Goal: Transaction & Acquisition: Download file/media

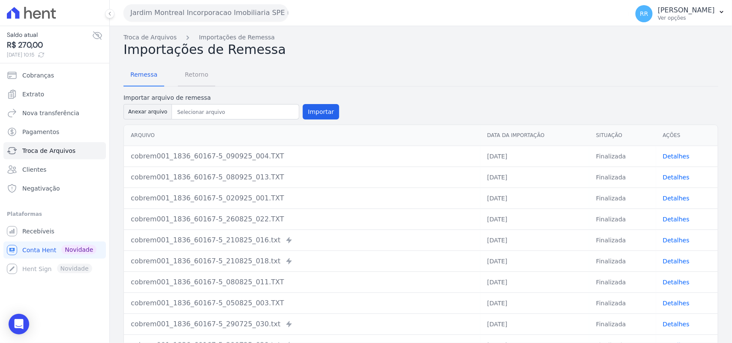
click at [178, 81] on link "Retorno" at bounding box center [196, 75] width 37 height 22
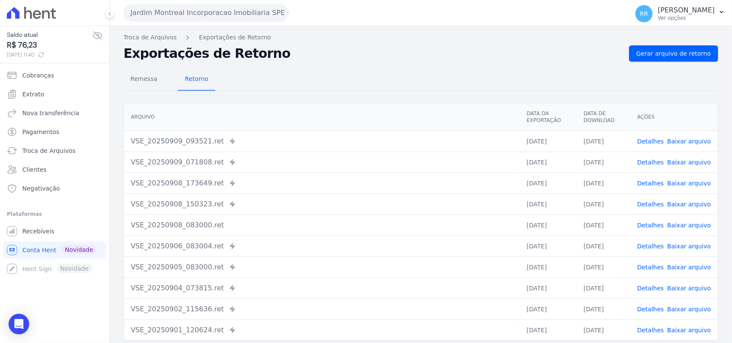
click at [186, 15] on button "Jardim Montreal Incorporacao Imobiliaria SPE LTDA" at bounding box center [205, 12] width 165 height 17
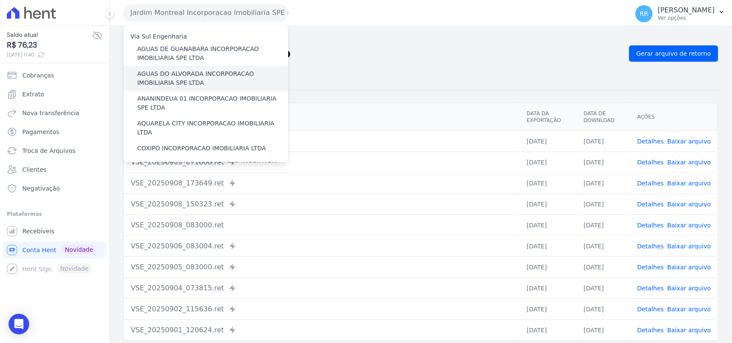
click at [202, 66] on div "AGUAS DO ALVORADA INCORPORACAO IMOBILIARIA SPE LTDA" at bounding box center [205, 78] width 165 height 25
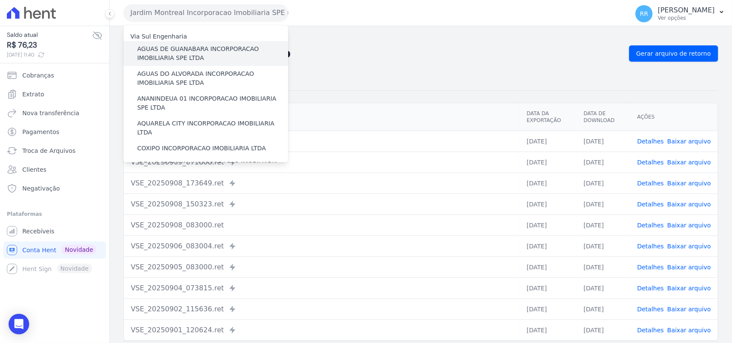
click at [208, 52] on label "AGUAS DE GUANABARA INCORPORACAO IMOBILIARIA SPE LTDA" at bounding box center [212, 54] width 151 height 18
click at [0, 0] on input "AGUAS DE GUANABARA INCORPORACAO IMOBILIARIA SPE LTDA" at bounding box center [0, 0] width 0 height 0
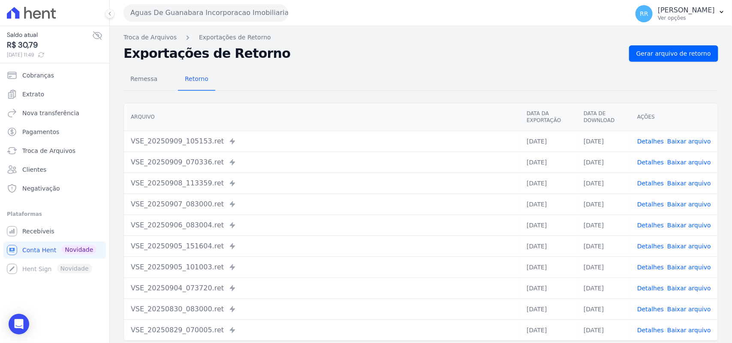
click at [394, 42] on div "Troca de Arquivos Exportações de Retorno Exportações de Retorno Gerar arquivo d…" at bounding box center [421, 202] width 622 height 352
click at [291, 81] on div "Remessa Retorno" at bounding box center [420, 80] width 595 height 22
click at [432, 69] on div "Remessa Retorno" at bounding box center [420, 80] width 595 height 22
click at [657, 56] on span "Gerar arquivo de retorno" at bounding box center [673, 53] width 75 height 9
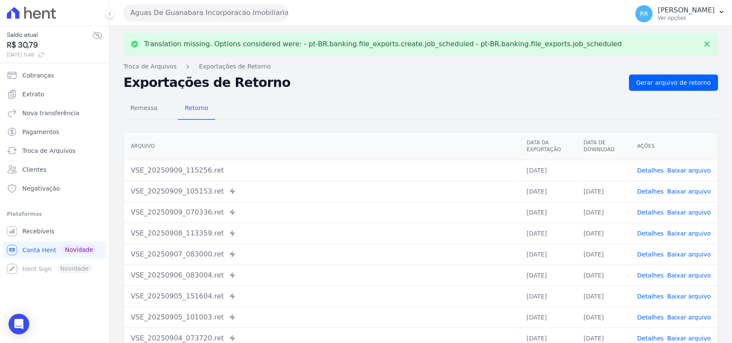
click at [692, 173] on link "Baixar arquivo" at bounding box center [689, 170] width 44 height 7
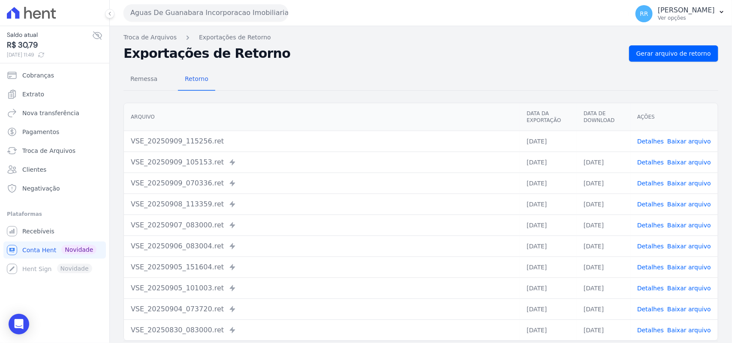
click at [272, 15] on button "Aguas De Guanabara Incorporacao Imobiliaria SPE LTDA" at bounding box center [205, 12] width 165 height 17
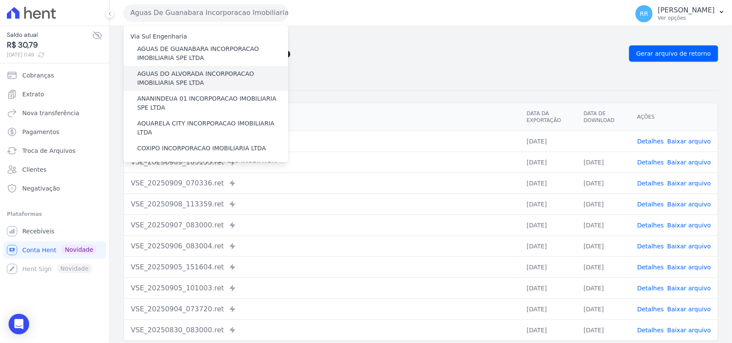
click at [196, 86] on label "AGUAS DO ALVORADA INCORPORACAO IMOBILIARIA SPE LTDA" at bounding box center [212, 78] width 151 height 18
click at [0, 0] on input "AGUAS DO ALVORADA INCORPORACAO IMOBILIARIA SPE LTDA" at bounding box center [0, 0] width 0 height 0
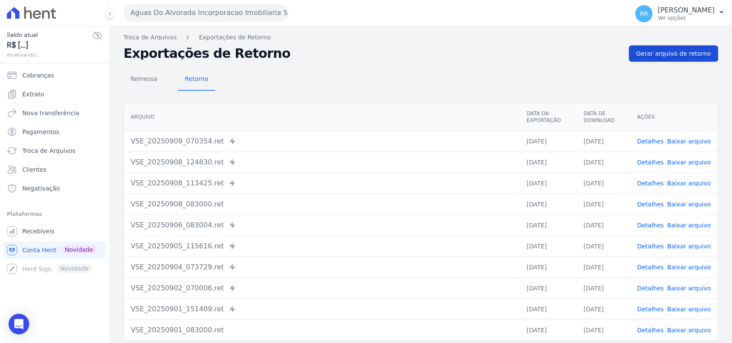
click at [665, 51] on span "Gerar arquivo de retorno" at bounding box center [673, 53] width 75 height 9
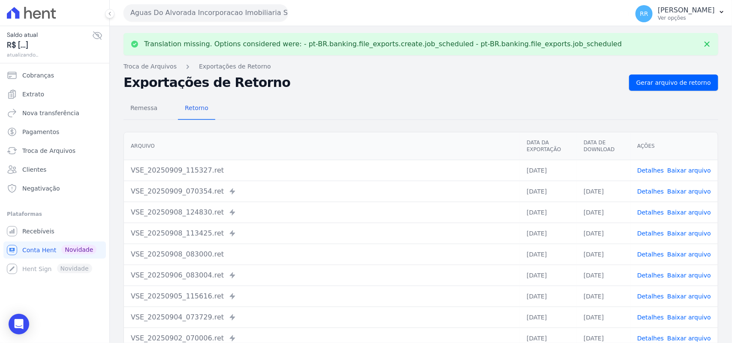
click at [686, 170] on link "Baixar arquivo" at bounding box center [689, 170] width 44 height 7
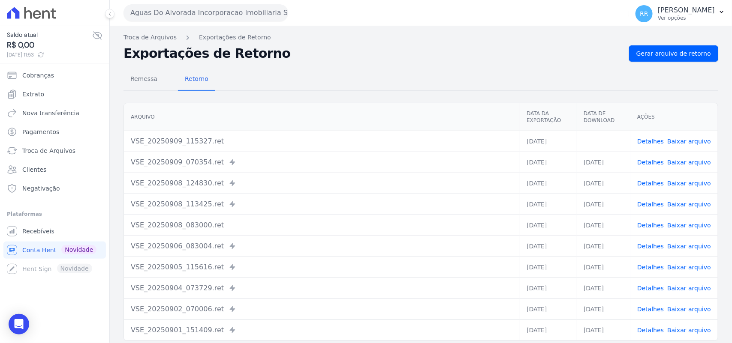
click at [339, 86] on div "Remessa Retorno" at bounding box center [420, 80] width 595 height 22
click at [179, 9] on button "Aguas Do Alvorada Incorporacao Imobiliaria SPE LTDA" at bounding box center [205, 12] width 165 height 17
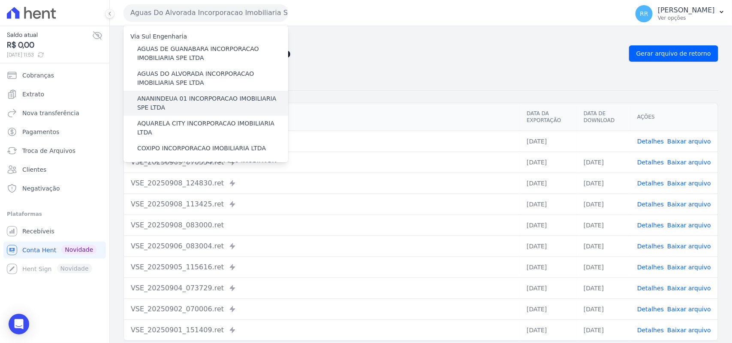
click at [168, 104] on label "ANANINDEUA 01 INCORPORACAO IMOBILIARIA SPE LTDA" at bounding box center [212, 103] width 151 height 18
click at [0, 0] on input "ANANINDEUA 01 INCORPORACAO IMOBILIARIA SPE LTDA" at bounding box center [0, 0] width 0 height 0
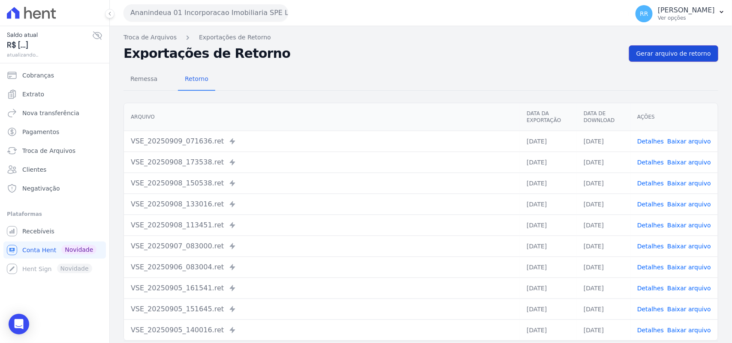
click at [652, 51] on span "Gerar arquivo de retorno" at bounding box center [673, 53] width 75 height 9
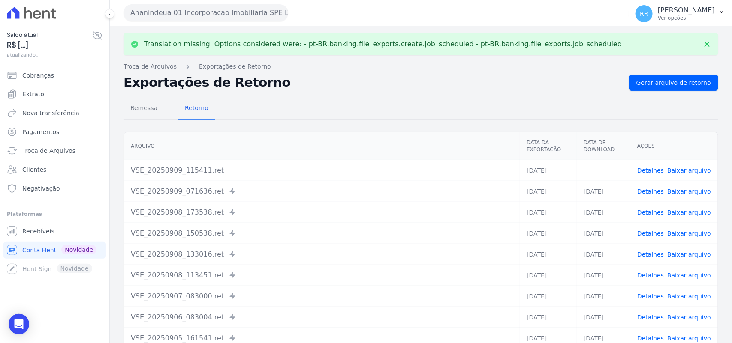
click at [677, 171] on link "Baixar arquivo" at bounding box center [689, 170] width 44 height 7
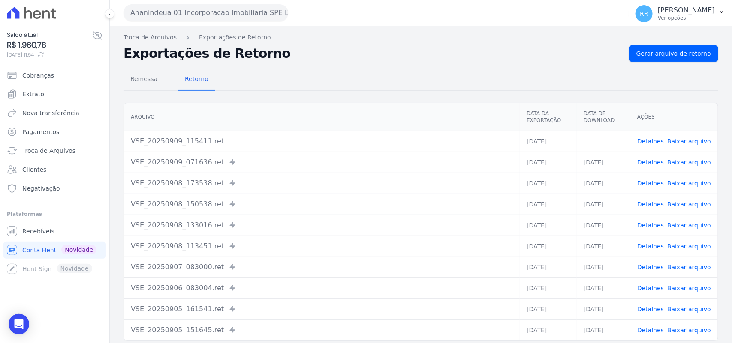
click at [329, 66] on div "Remessa Retorno [GEOGRAPHIC_DATA] Data da Exportação Data de Download Ações VSE…" at bounding box center [420, 217] width 595 height 310
click at [196, 14] on button "Ananindeua 01 Incorporacao Imobiliaria SPE LTDA" at bounding box center [205, 12] width 165 height 17
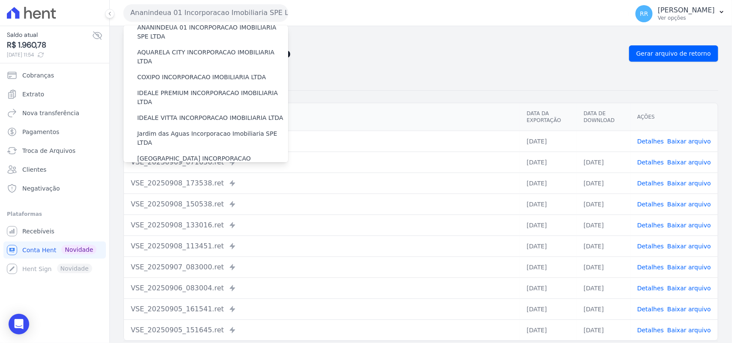
scroll to position [54, 0]
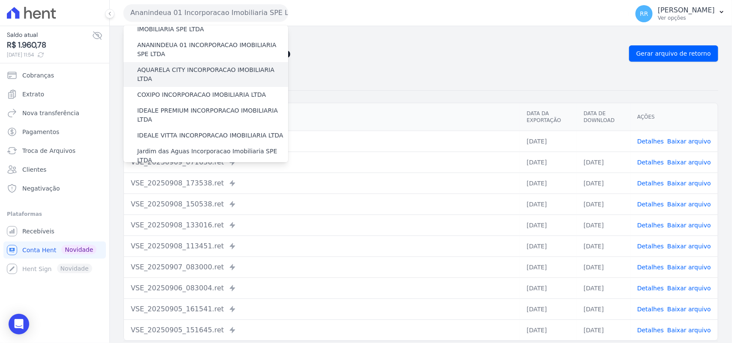
click at [190, 69] on label "AQUARELA CITY INCORPORACAO IMOBILIARIA LTDA" at bounding box center [212, 75] width 151 height 18
click at [0, 0] on input "AQUARELA CITY INCORPORACAO IMOBILIARIA LTDA" at bounding box center [0, 0] width 0 height 0
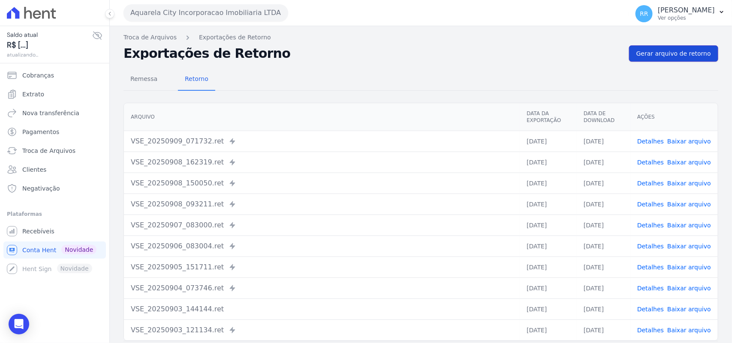
click at [656, 54] on span "Gerar arquivo de retorno" at bounding box center [673, 53] width 75 height 9
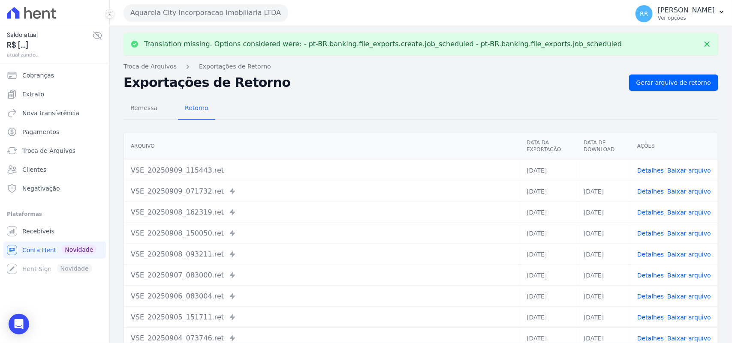
click at [688, 167] on link "Baixar arquivo" at bounding box center [689, 170] width 44 height 7
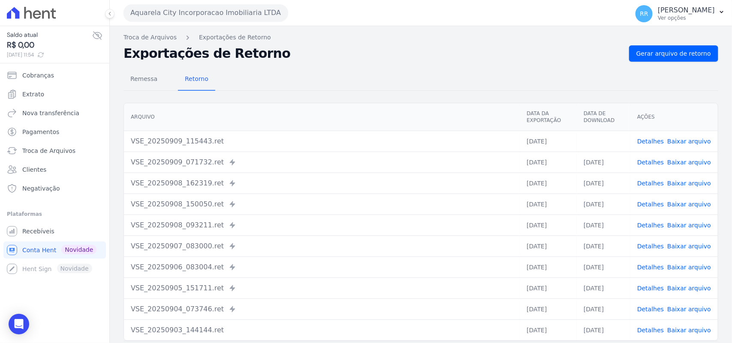
drag, startPoint x: 493, startPoint y: 42, endPoint x: 264, endPoint y: 16, distance: 230.8
click at [493, 42] on nav "Troca de Arquivos Exportações de Retorno" at bounding box center [420, 37] width 595 height 9
click at [168, 16] on button "Aquarela City Incorporacao Imobiliaria LTDA" at bounding box center [205, 12] width 165 height 17
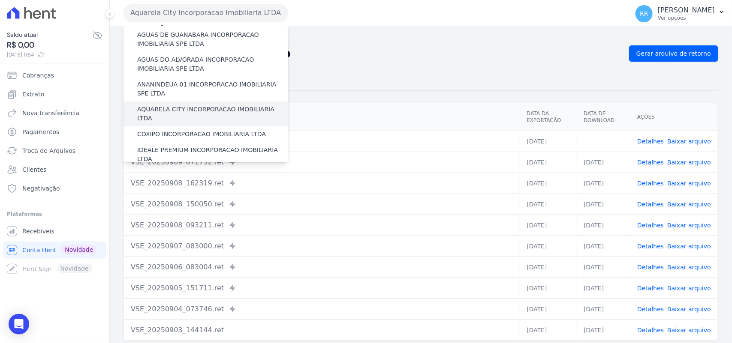
scroll to position [18, 0]
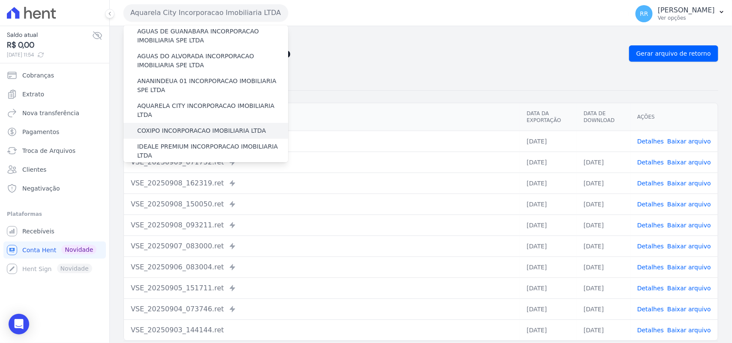
click at [175, 126] on label "COXIPO INCORPORACAO IMOBILIARIA LTDA" at bounding box center [201, 130] width 129 height 9
click at [0, 0] on input "COXIPO INCORPORACAO IMOBILIARIA LTDA" at bounding box center [0, 0] width 0 height 0
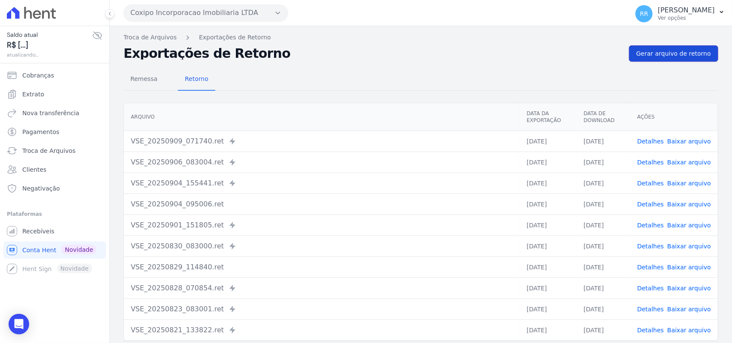
click at [654, 50] on span "Gerar arquivo de retorno" at bounding box center [673, 53] width 75 height 9
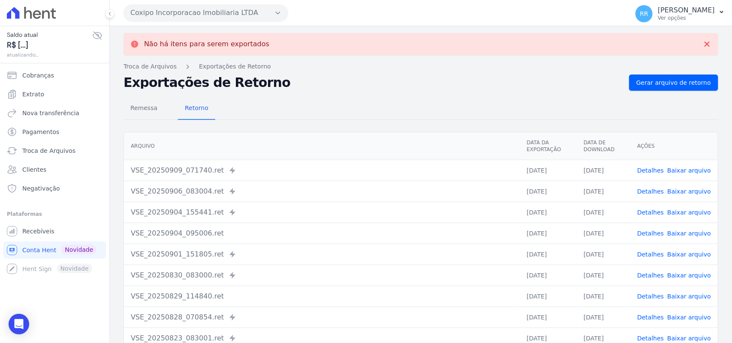
drag, startPoint x: 234, startPoint y: 22, endPoint x: 235, endPoint y: 9, distance: 12.9
click at [234, 21] on div "Coxipo Incorporacao Imobiliaria LTDA Via Sul Engenharia AGUAS DE [GEOGRAPHIC_DA…" at bounding box center [374, 13] width 502 height 27
click at [235, 9] on button "Coxipo Incorporacao Imobiliaria LTDA" at bounding box center [205, 12] width 165 height 17
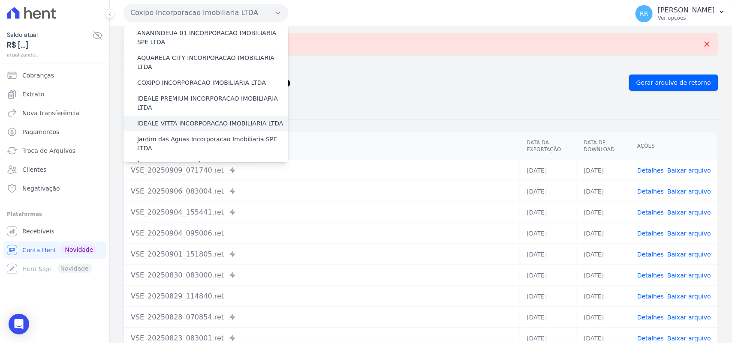
scroll to position [71, 0]
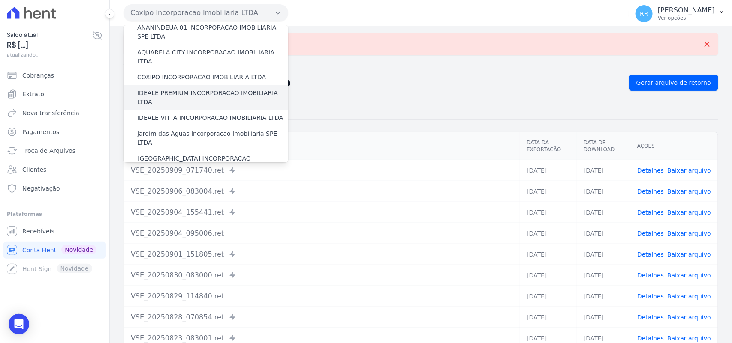
click at [197, 89] on label "IDEALE PREMIUM INCORPORACAO IMOBILIARIA LTDA" at bounding box center [212, 98] width 151 height 18
click at [0, 0] on input "IDEALE PREMIUM INCORPORACAO IMOBILIARIA LTDA" at bounding box center [0, 0] width 0 height 0
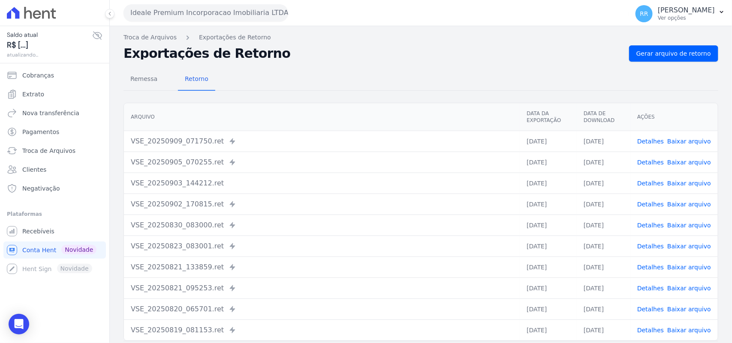
click at [653, 67] on div "Remessa Retorno [GEOGRAPHIC_DATA] Data da Exportação Data de Download Ações VSE…" at bounding box center [420, 217] width 595 height 310
click at [653, 59] on link "Gerar arquivo de retorno" at bounding box center [673, 53] width 89 height 16
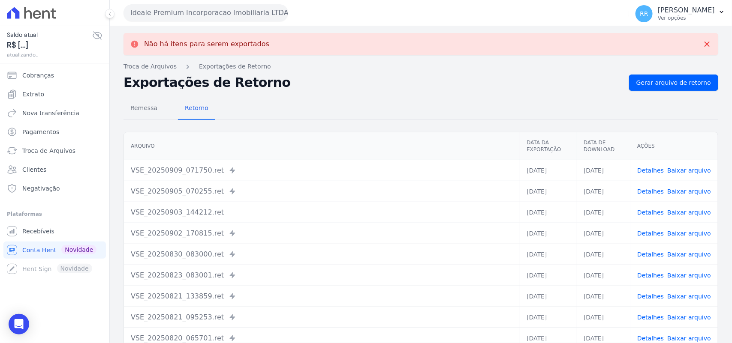
click at [201, 13] on button "Ideale Premium Incorporacao Imobiliaria LTDA" at bounding box center [205, 12] width 165 height 17
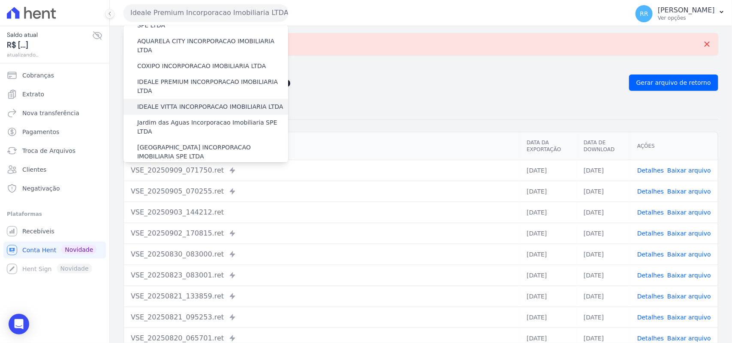
scroll to position [89, 0]
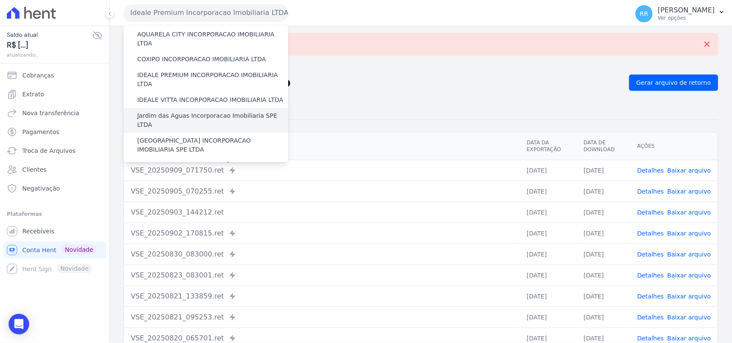
click at [181, 111] on label "Jardim das Aguas Incorporacao Imobiliaria SPE LTDA" at bounding box center [212, 120] width 151 height 18
click at [0, 0] on input "Jardim das Aguas Incorporacao Imobiliaria SPE LTDA" at bounding box center [0, 0] width 0 height 0
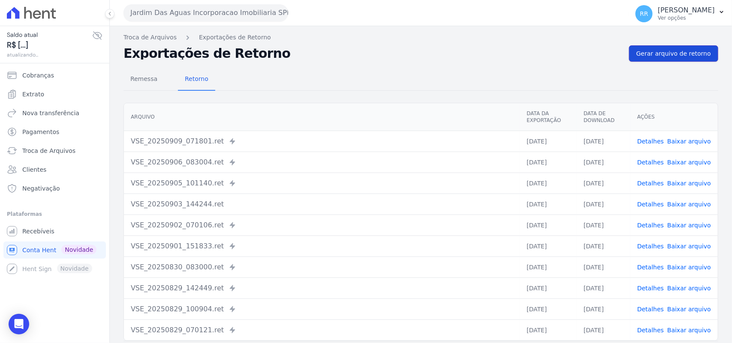
click at [680, 54] on span "Gerar arquivo de retorno" at bounding box center [673, 53] width 75 height 9
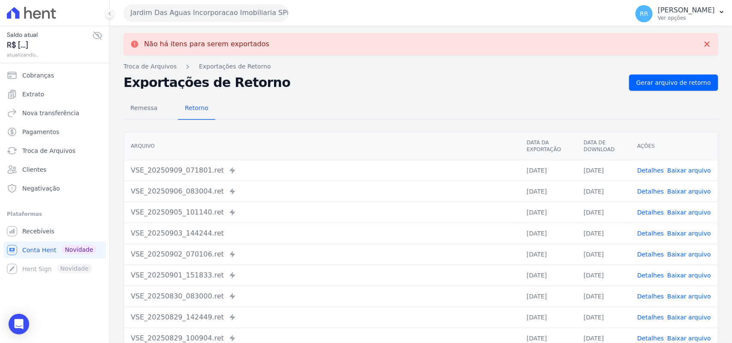
click at [187, 17] on button "Jardim Das Aguas Incorporacao Imobiliaria SPE LTDA" at bounding box center [205, 12] width 165 height 17
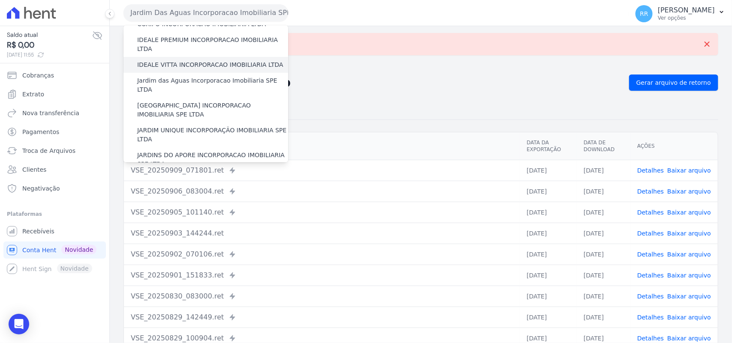
scroll to position [125, 0]
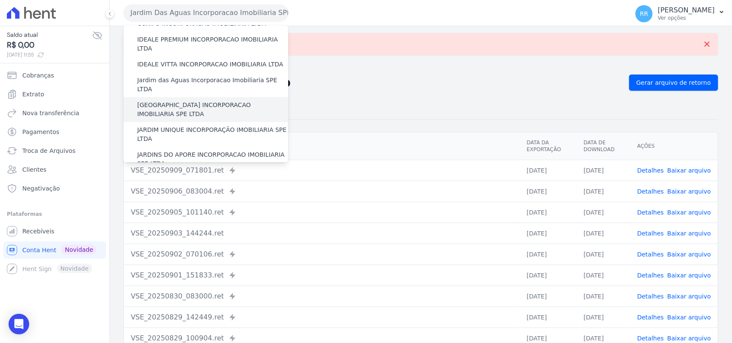
click at [177, 97] on div "[GEOGRAPHIC_DATA] INCORPORACAO IMOBILIARIA SPE LTDA" at bounding box center [205, 109] width 165 height 25
click at [175, 101] on label "[GEOGRAPHIC_DATA] INCORPORACAO IMOBILIARIA SPE LTDA" at bounding box center [212, 110] width 151 height 18
click at [0, 0] on input "[GEOGRAPHIC_DATA] INCORPORACAO IMOBILIARIA SPE LTDA" at bounding box center [0, 0] width 0 height 0
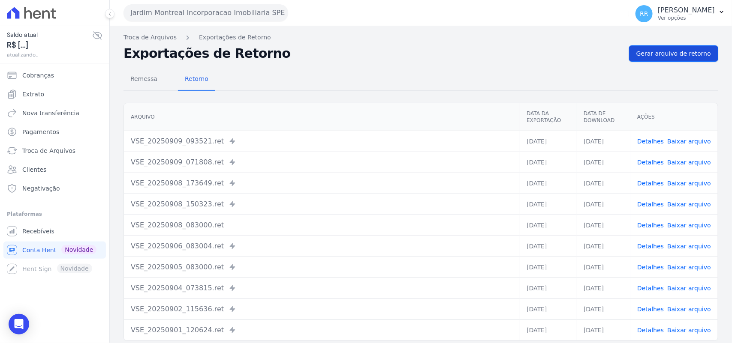
click at [662, 63] on div "Remessa Retorno [GEOGRAPHIC_DATA] Data da Exportação Data de Download Ações VSE…" at bounding box center [420, 217] width 595 height 310
click at [665, 55] on span "Gerar arquivo de retorno" at bounding box center [673, 53] width 75 height 9
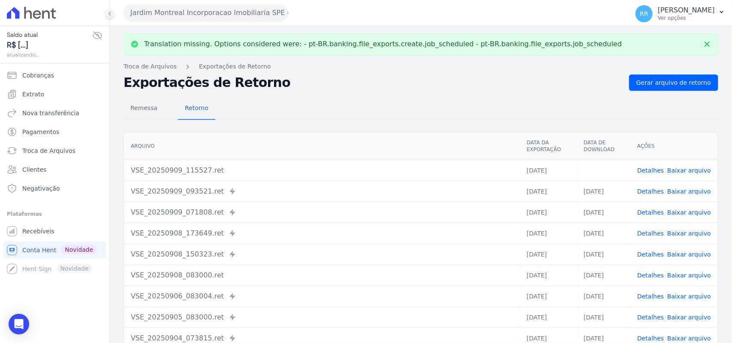
click at [689, 171] on link "Baixar arquivo" at bounding box center [689, 170] width 44 height 7
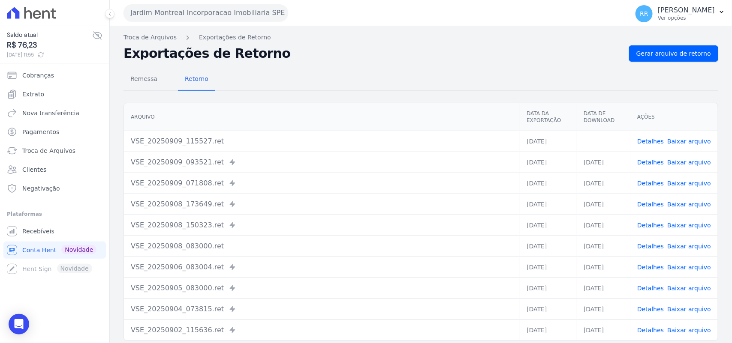
click at [365, 60] on div "Exportações de Retorno Gerar arquivo de retorno" at bounding box center [420, 53] width 595 height 16
click at [184, 9] on button "Jardim Montreal Incorporacao Imobiliaria SPE LTDA" at bounding box center [205, 12] width 165 height 17
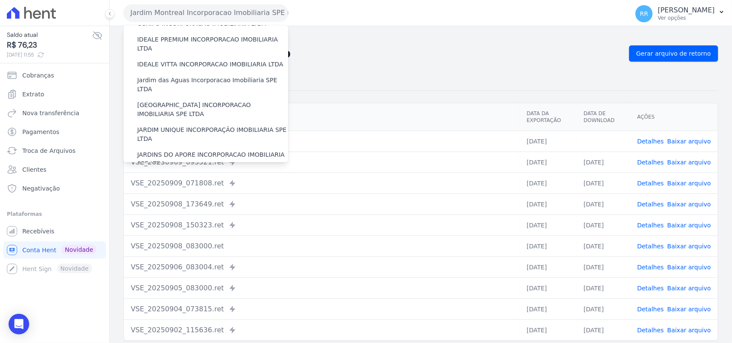
scroll to position [143, 0]
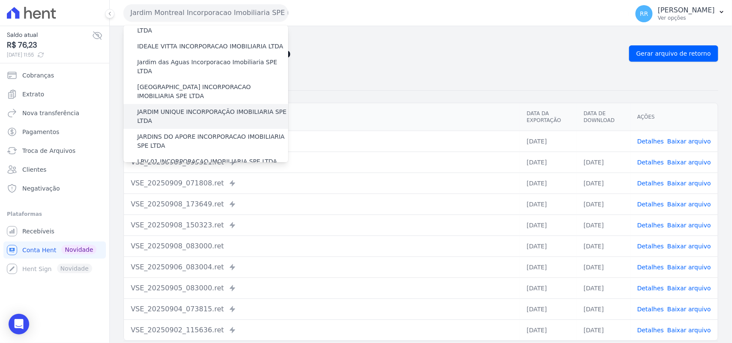
click at [170, 104] on div "JARDIM UNIQUE INCORPORAÇÃO IMOBILIARIA SPE LTDA" at bounding box center [205, 116] width 165 height 25
click at [170, 108] on label "JARDIM UNIQUE INCORPORAÇÃO IMOBILIARIA SPE LTDA" at bounding box center [212, 117] width 151 height 18
click at [0, 0] on input "JARDIM UNIQUE INCORPORAÇÃO IMOBILIARIA SPE LTDA" at bounding box center [0, 0] width 0 height 0
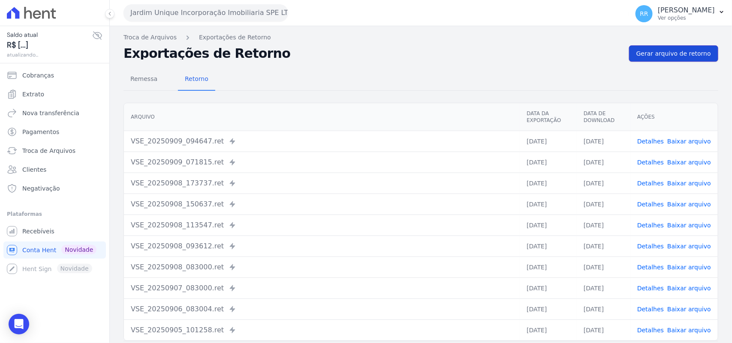
click at [677, 54] on span "Gerar arquivo de retorno" at bounding box center [673, 53] width 75 height 9
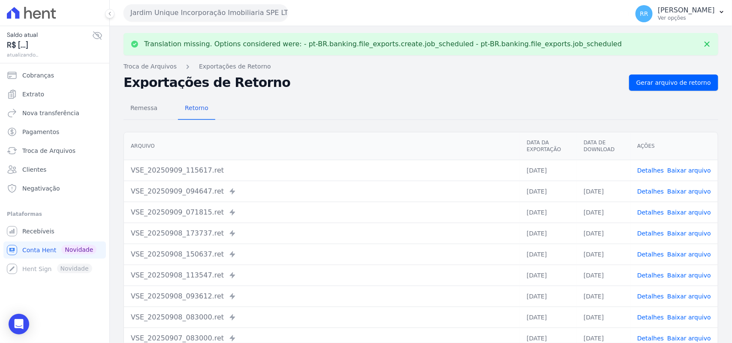
click at [682, 169] on link "Baixar arquivo" at bounding box center [689, 170] width 44 height 7
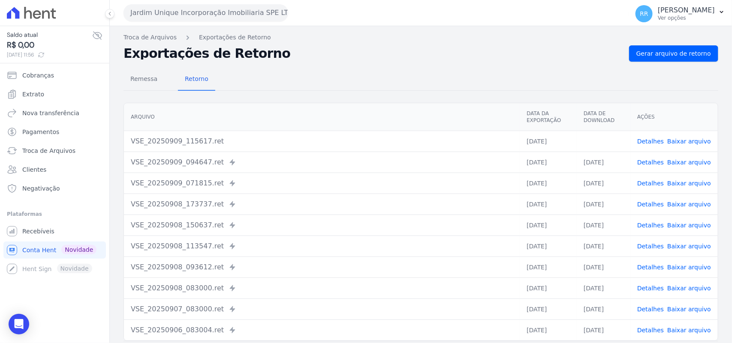
click at [327, 75] on div "Remessa Retorno" at bounding box center [420, 80] width 595 height 22
click at [160, 13] on button "Jardim Unique Incorporação Imobiliaria SPE LTDA" at bounding box center [205, 12] width 165 height 17
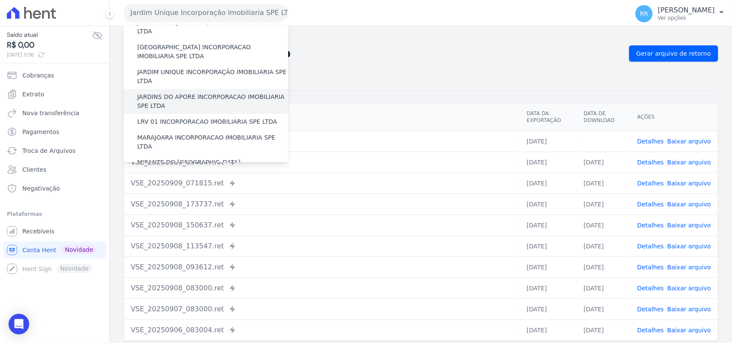
scroll to position [178, 0]
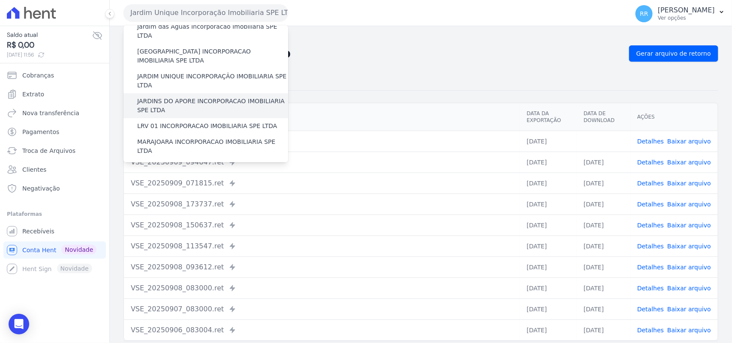
click at [185, 97] on label "JARDINS DO APORE INCORPORACAO IMOBILIARIA SPE LTDA" at bounding box center [212, 106] width 151 height 18
click at [0, 0] on input "JARDINS DO APORE INCORPORACAO IMOBILIARIA SPE LTDA" at bounding box center [0, 0] width 0 height 0
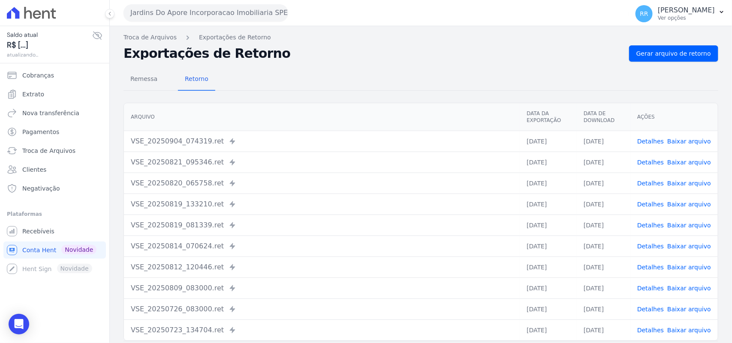
click at [652, 43] on div "Troca de Arquivos Exportações de Retorno Exportações de Retorno Gerar arquivo d…" at bounding box center [421, 202] width 622 height 352
click at [645, 54] on span "Gerar arquivo de retorno" at bounding box center [673, 53] width 75 height 9
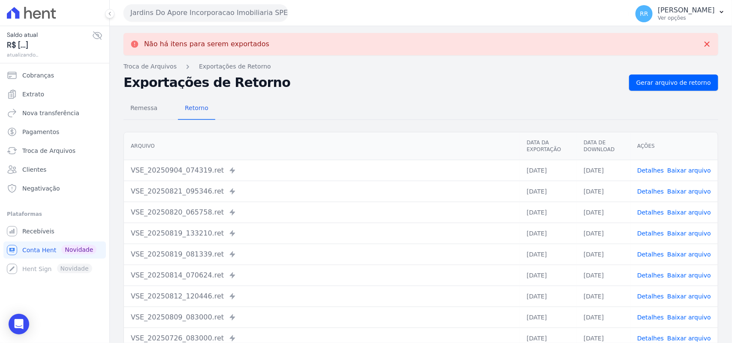
drag, startPoint x: 202, startPoint y: 29, endPoint x: 203, endPoint y: 17, distance: 11.6
click at [202, 28] on div "Não há itens para serem exportados Troca de [GEOGRAPHIC_DATA] Exportações de Re…" at bounding box center [421, 217] width 622 height 382
click at [203, 16] on button "Jardins Do Apore Incorporacao Imobiliaria SPE LTDA" at bounding box center [205, 12] width 165 height 17
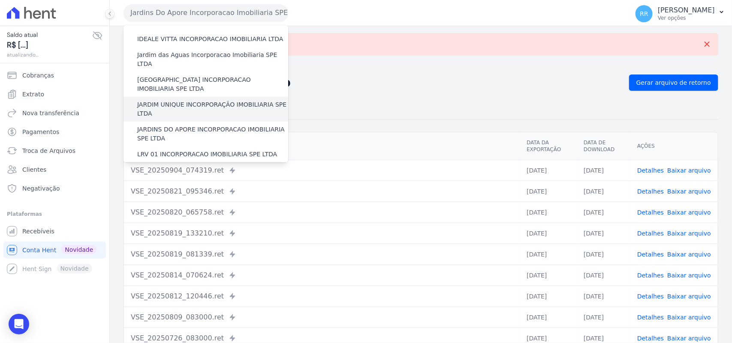
scroll to position [161, 0]
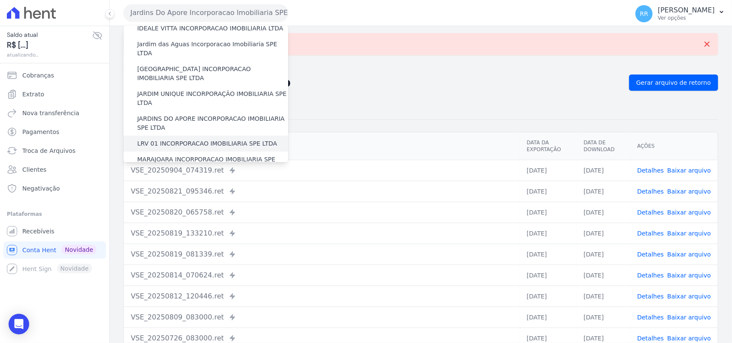
click at [165, 139] on label "LRV 01 INCORPORACAO IMOBILIARIA SPE LTDA" at bounding box center [207, 143] width 140 height 9
click at [0, 0] on input "LRV 01 INCORPORACAO IMOBILIARIA SPE LTDA" at bounding box center [0, 0] width 0 height 0
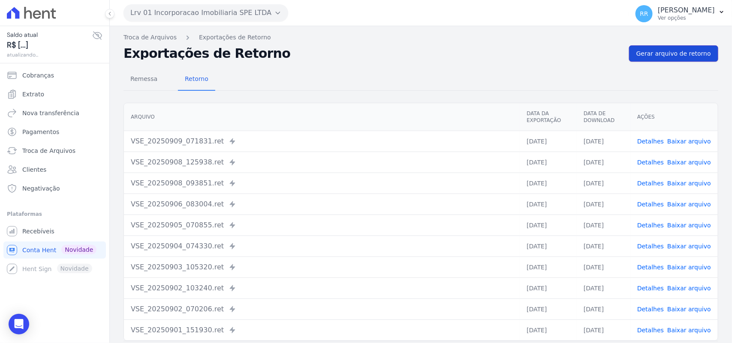
click at [680, 54] on span "Gerar arquivo de retorno" at bounding box center [673, 53] width 75 height 9
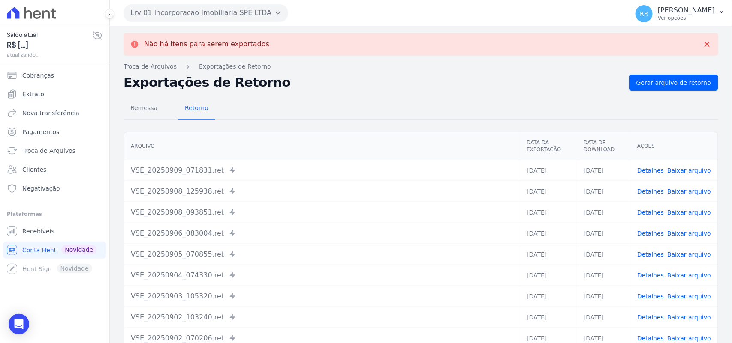
click at [250, 14] on button "Lrv 01 Incorporacao Imobiliaria SPE LTDA" at bounding box center [205, 12] width 165 height 17
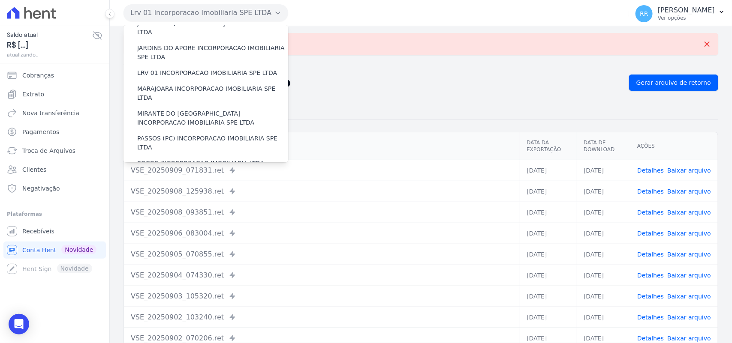
scroll to position [250, 0]
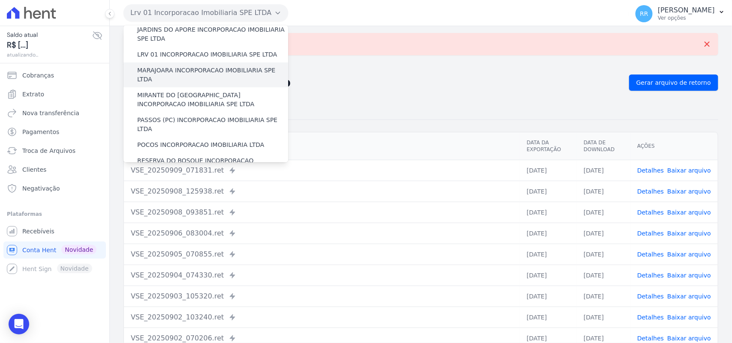
click at [159, 66] on label "MARAJOARA INCORPORACAO IMOBILIARIA SPE LTDA" at bounding box center [212, 75] width 151 height 18
click at [0, 0] on input "MARAJOARA INCORPORACAO IMOBILIARIA SPE LTDA" at bounding box center [0, 0] width 0 height 0
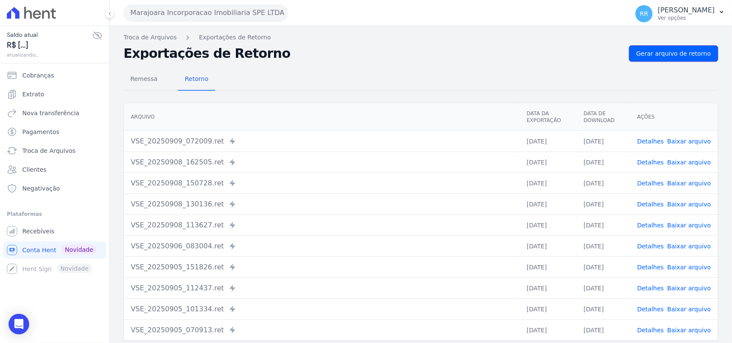
click at [657, 48] on link "Gerar arquivo de retorno" at bounding box center [673, 53] width 89 height 16
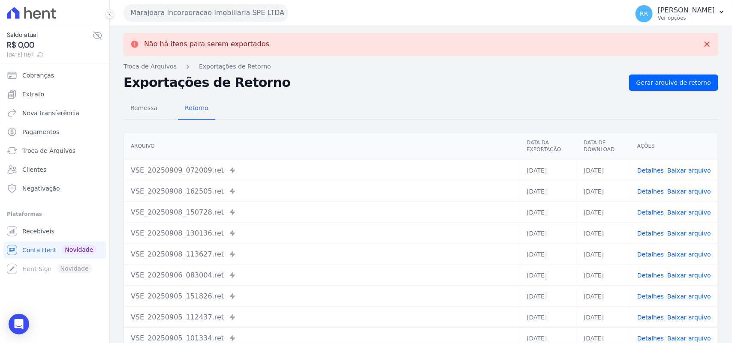
click at [167, 16] on button "Marajoara Incorporacao Imobiliaria SPE LTDA" at bounding box center [205, 12] width 165 height 17
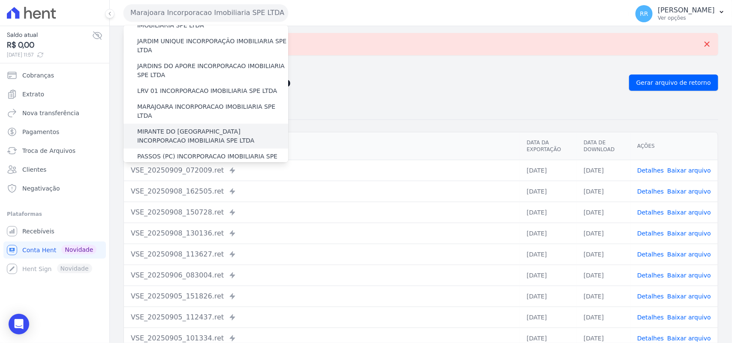
scroll to position [214, 0]
click at [170, 126] on label "MIRANTE DO [GEOGRAPHIC_DATA] INCORPORACAO IMOBILIARIA SPE LTDA" at bounding box center [212, 135] width 151 height 18
click at [0, 0] on input "MIRANTE DO [GEOGRAPHIC_DATA] INCORPORACAO IMOBILIARIA SPE LTDA" at bounding box center [0, 0] width 0 height 0
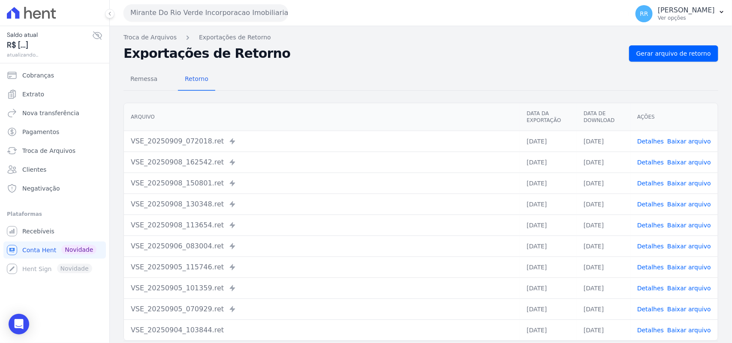
click at [659, 44] on div "Troca de Arquivos Exportações de Retorno Exportações de Retorno Gerar arquivo d…" at bounding box center [421, 202] width 622 height 352
click at [656, 49] on span "Gerar arquivo de retorno" at bounding box center [673, 53] width 75 height 9
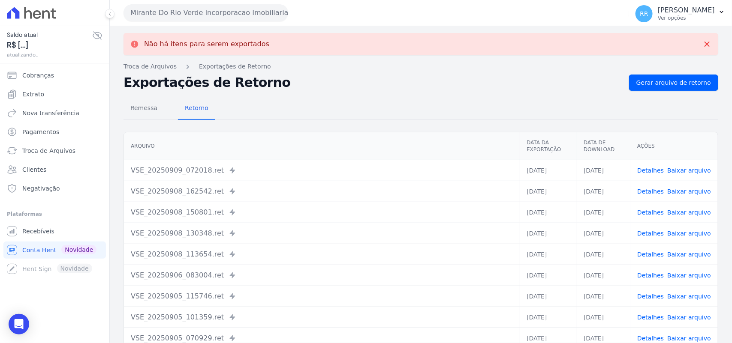
click at [205, 6] on button "Mirante Do Rio Verde Incorporacao Imobiliaria SPE LTDA" at bounding box center [205, 12] width 165 height 17
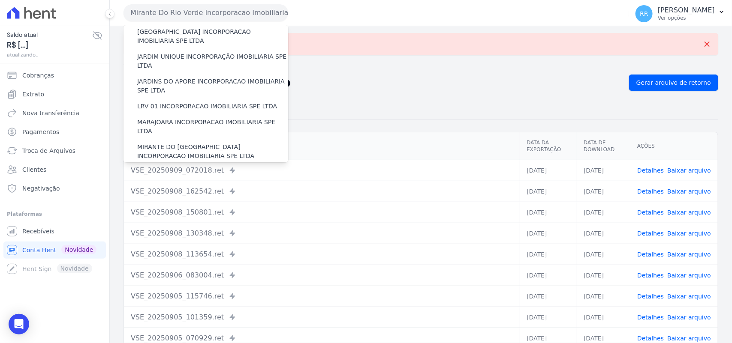
scroll to position [268, 0]
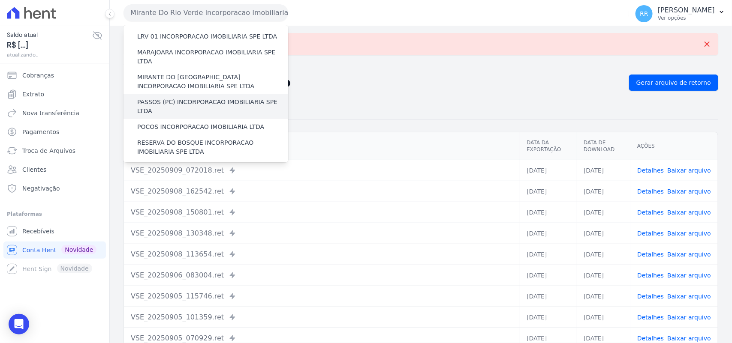
click at [155, 98] on label "PASSOS (PC) INCORPORACAO IMOBILIARIA SPE LTDA" at bounding box center [212, 107] width 151 height 18
click at [0, 0] on input "PASSOS (PC) INCORPORACAO IMOBILIARIA SPE LTDA" at bounding box center [0, 0] width 0 height 0
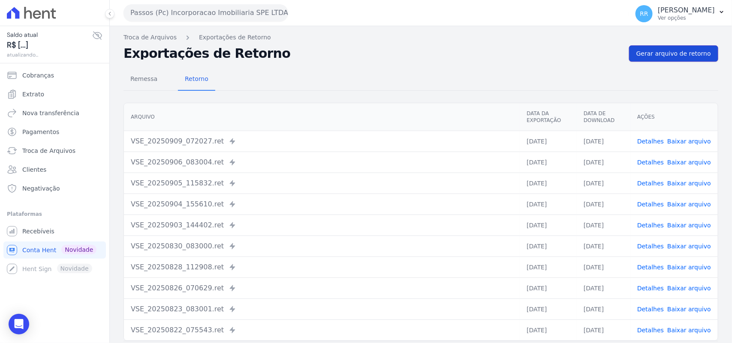
click at [671, 54] on span "Gerar arquivo de retorno" at bounding box center [673, 53] width 75 height 9
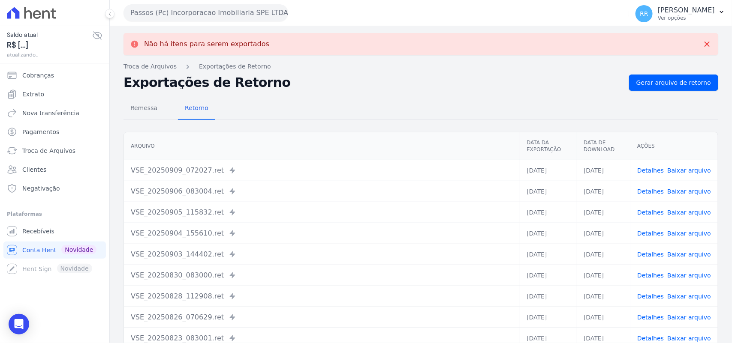
click at [212, 11] on button "Passos (Pc) Incorporacao Imobiliaria SPE LTDA" at bounding box center [205, 12] width 165 height 17
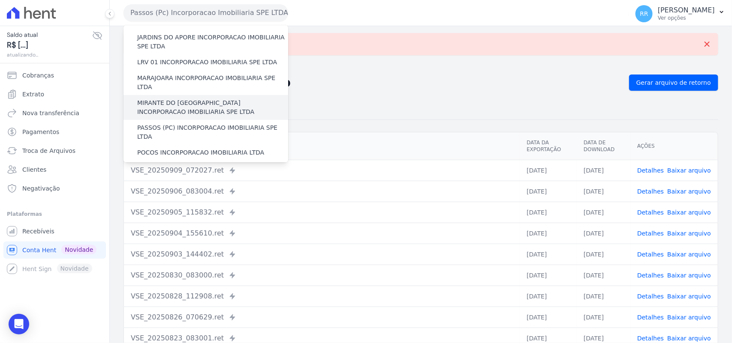
scroll to position [250, 0]
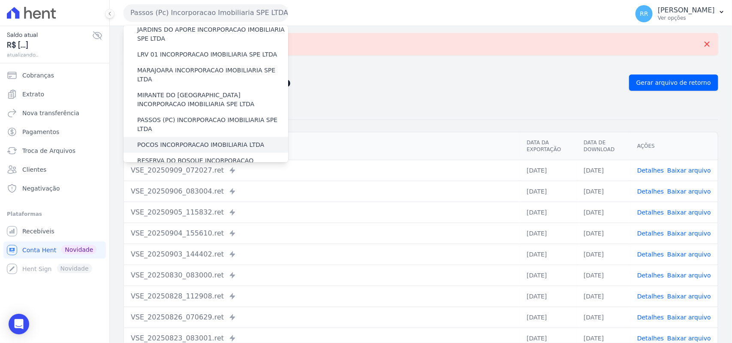
click at [155, 141] on label "POCOS INCORPORACAO IMOBILIARIA LTDA" at bounding box center [200, 145] width 127 height 9
click at [0, 0] on input "POCOS INCORPORACAO IMOBILIARIA LTDA" at bounding box center [0, 0] width 0 height 0
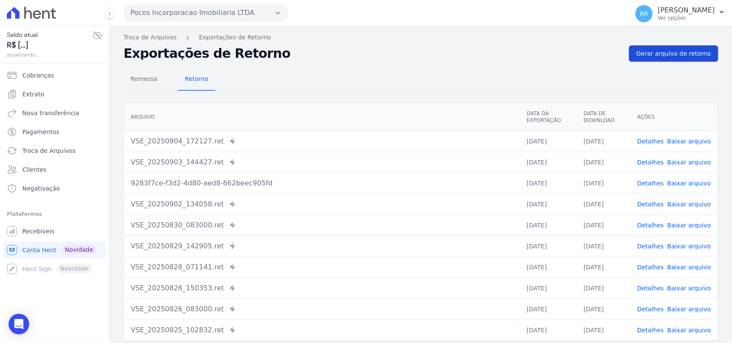
click at [660, 53] on span "Gerar arquivo de retorno" at bounding box center [673, 53] width 75 height 9
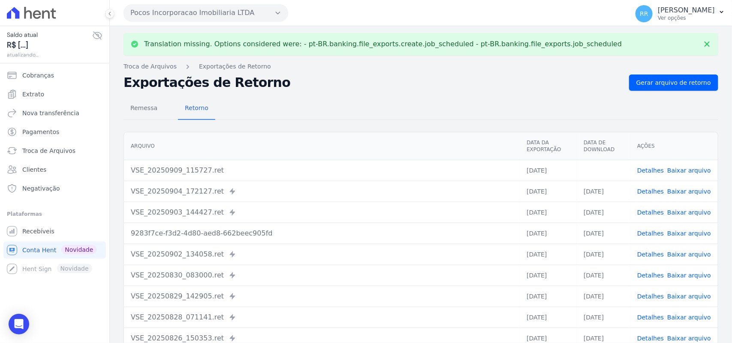
click at [689, 171] on link "Baixar arquivo" at bounding box center [689, 170] width 44 height 7
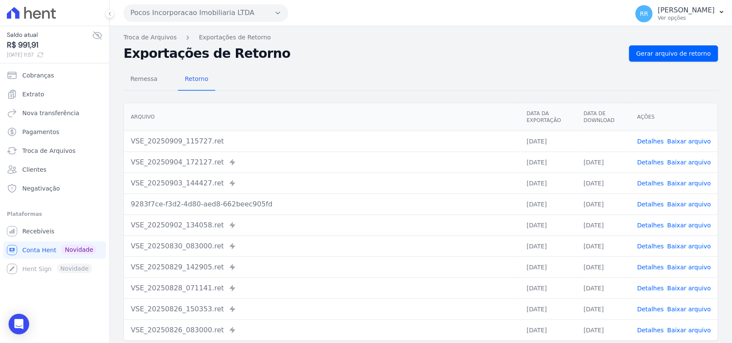
click at [393, 71] on div "Remessa Retorno" at bounding box center [420, 80] width 595 height 22
click at [198, 15] on button "Pocos Incorporacao Imobiliaria LTDA" at bounding box center [205, 12] width 165 height 17
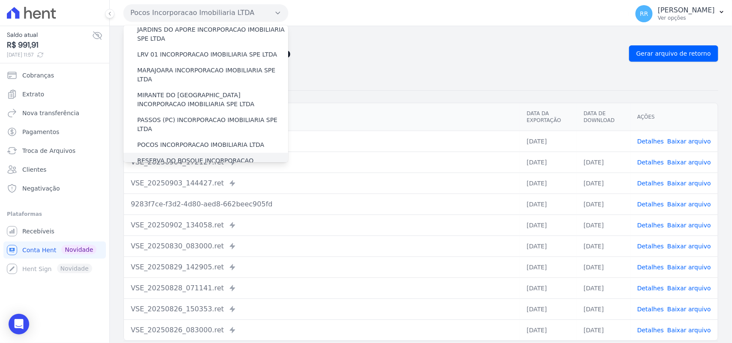
click at [157, 156] on label "RESERVA DO BOSQUE INCORPORACAO IMOBILIARIA SPE LTDA" at bounding box center [212, 165] width 151 height 18
click at [0, 0] on input "RESERVA DO BOSQUE INCORPORACAO IMOBILIARIA SPE LTDA" at bounding box center [0, 0] width 0 height 0
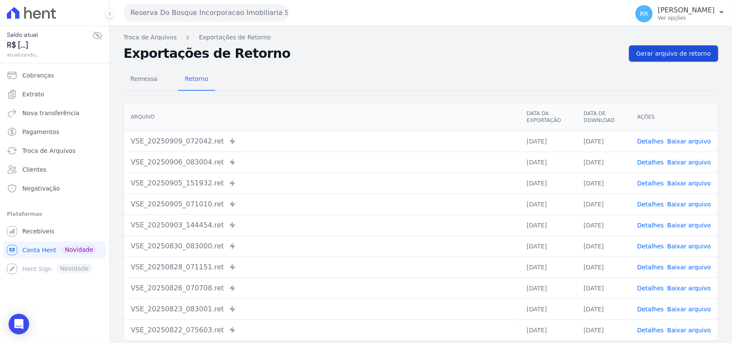
click at [659, 48] on link "Gerar arquivo de retorno" at bounding box center [673, 53] width 89 height 16
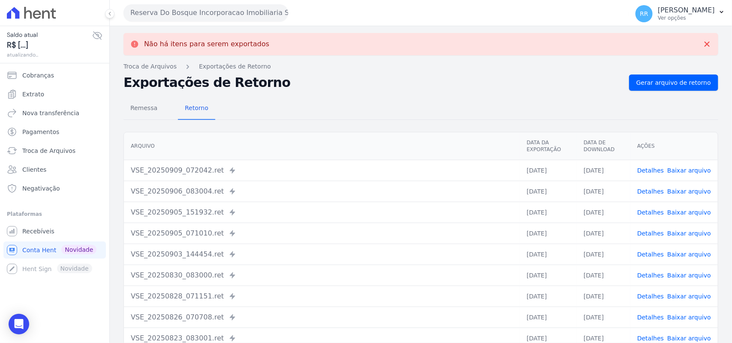
click at [226, 12] on button "Reserva Do Bosque Incorporacao Imobiliaria SPE LTDA" at bounding box center [205, 12] width 165 height 17
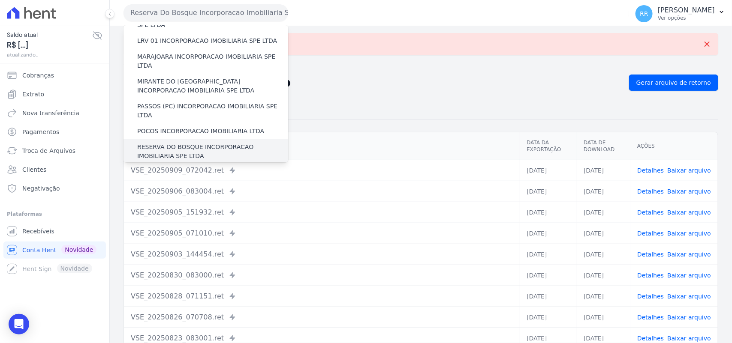
scroll to position [268, 0]
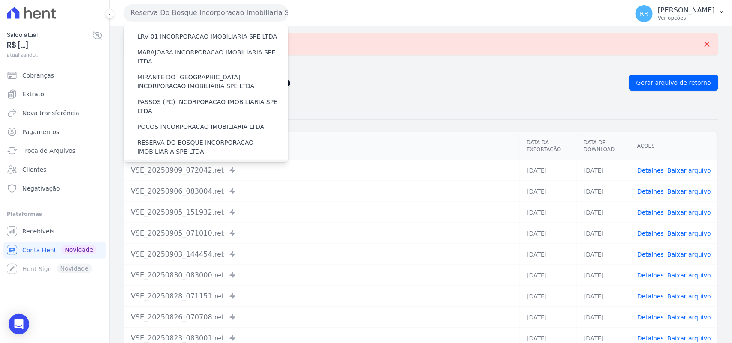
click at [166, 163] on label "RONDONOPOLIS 1 INCORPORAÇÃO IMOBILIÁRIA SPE LTDA" at bounding box center [212, 172] width 151 height 18
click at [0, 0] on input "RONDONOPOLIS 1 INCORPORAÇÃO IMOBILIÁRIA SPE LTDA" at bounding box center [0, 0] width 0 height 0
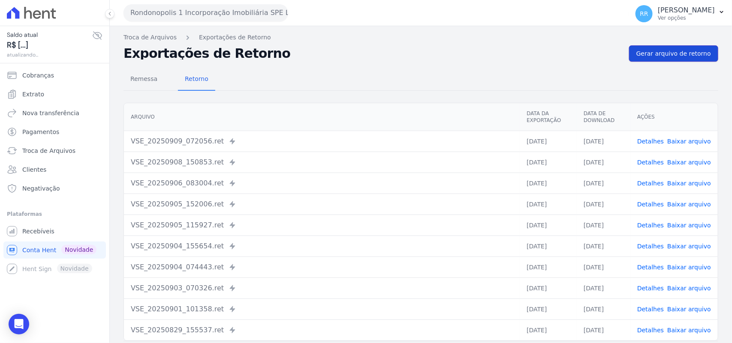
click at [652, 50] on span "Gerar arquivo de retorno" at bounding box center [673, 53] width 75 height 9
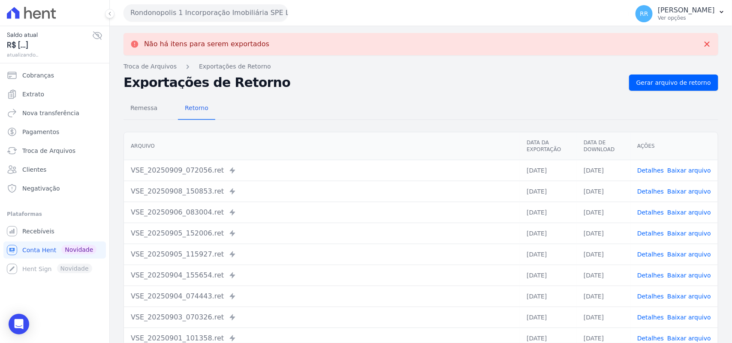
click at [222, 13] on button "Rondonopolis 1 Incorporação Imobiliária SPE LTDA" at bounding box center [205, 12] width 165 height 17
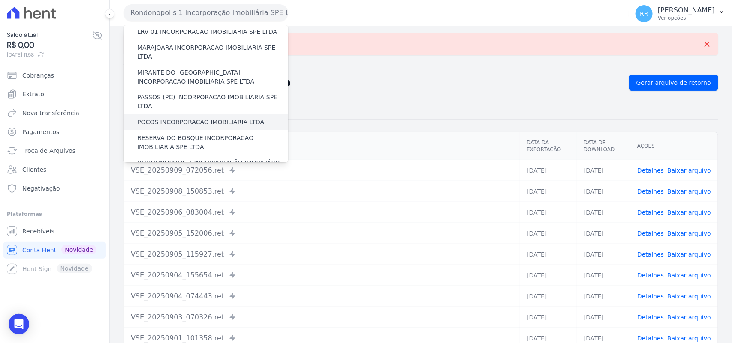
scroll to position [322, 0]
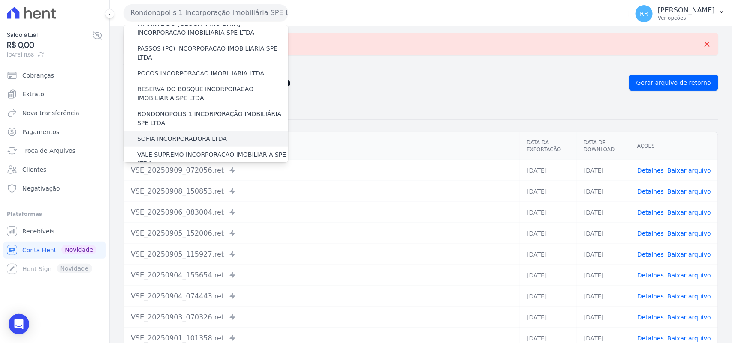
click at [184, 131] on div "SOFIA INCORPORADORA LTDA" at bounding box center [205, 139] width 165 height 16
click at [188, 135] on label "SOFIA INCORPORADORA LTDA" at bounding box center [182, 139] width 90 height 9
click at [0, 0] on input "SOFIA INCORPORADORA LTDA" at bounding box center [0, 0] width 0 height 0
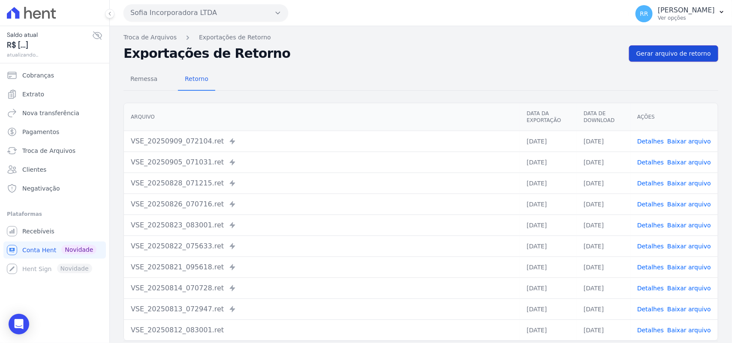
click at [678, 60] on link "Gerar arquivo de retorno" at bounding box center [673, 53] width 89 height 16
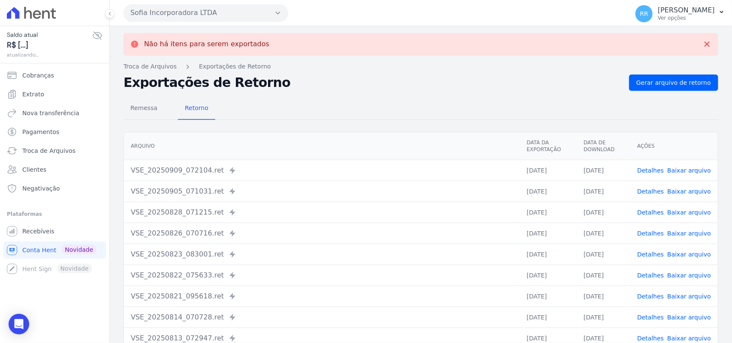
click at [190, 9] on button "Sofia Incorporadora LTDA" at bounding box center [205, 12] width 165 height 17
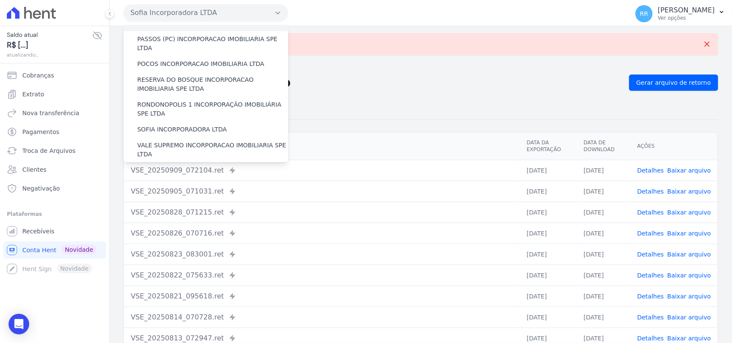
scroll to position [339, 0]
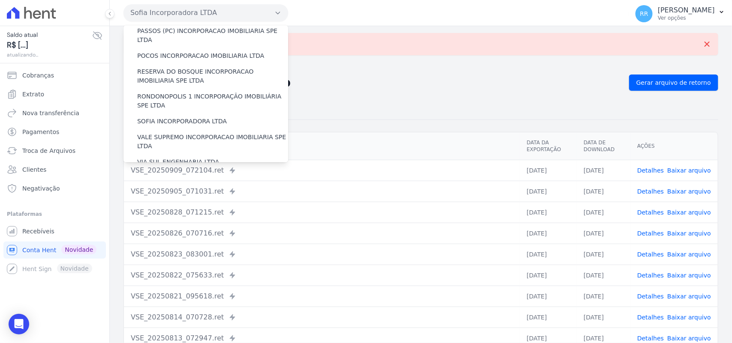
click at [181, 133] on label "VALE SUPREMO INCORPORACAO IMOBILIARIA SPE LTDA" at bounding box center [212, 142] width 151 height 18
click at [0, 0] on input "VALE SUPREMO INCORPORACAO IMOBILIARIA SPE LTDA" at bounding box center [0, 0] width 0 height 0
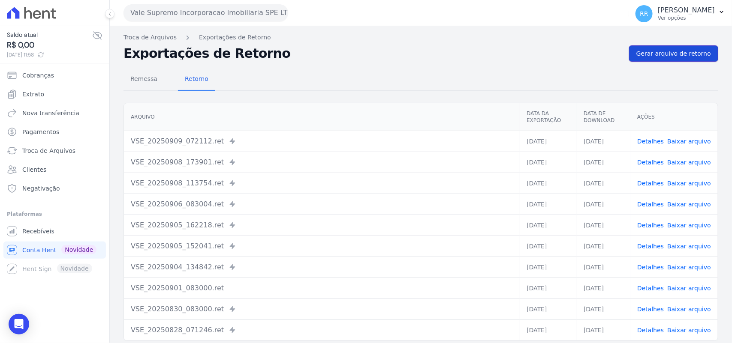
click at [674, 47] on link "Gerar arquivo de retorno" at bounding box center [673, 53] width 89 height 16
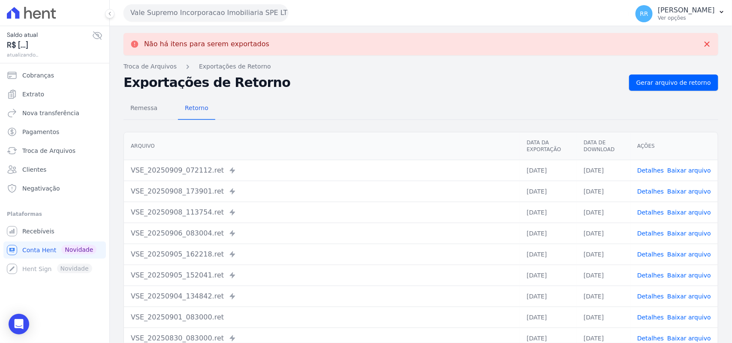
click at [205, 9] on button "Vale Supremo Incorporacao Imobiliaria SPE LTDA" at bounding box center [205, 12] width 165 height 17
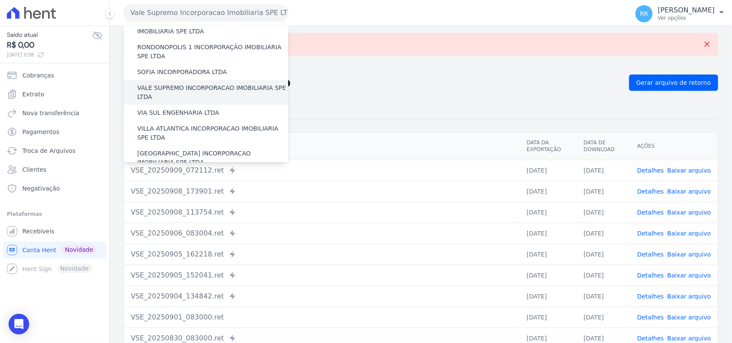
scroll to position [391, 0]
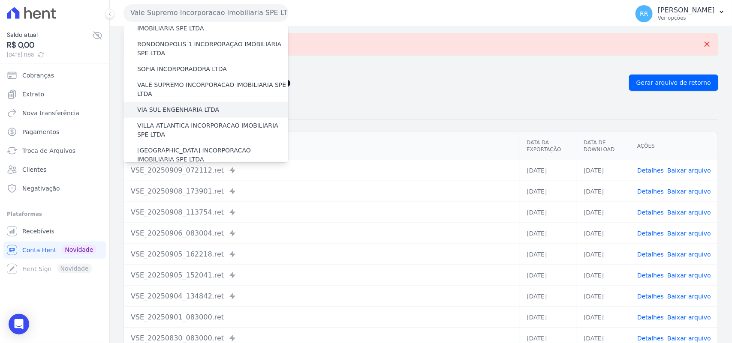
click at [175, 105] on label "VIA SUL ENGENHARIA LTDA" at bounding box center [178, 109] width 82 height 9
click at [0, 0] on input "VIA SUL ENGENHARIA LTDA" at bounding box center [0, 0] width 0 height 0
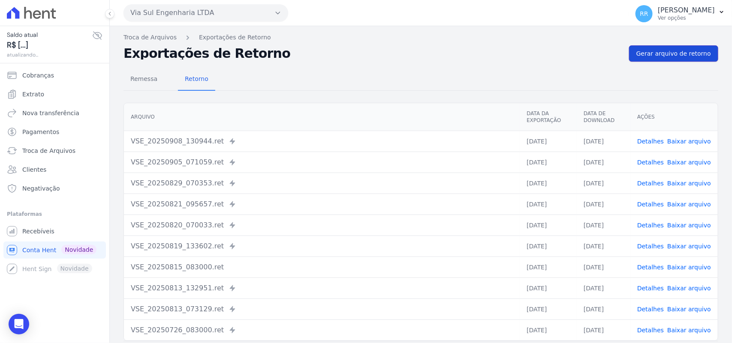
click at [654, 59] on link "Gerar arquivo de retorno" at bounding box center [673, 53] width 89 height 16
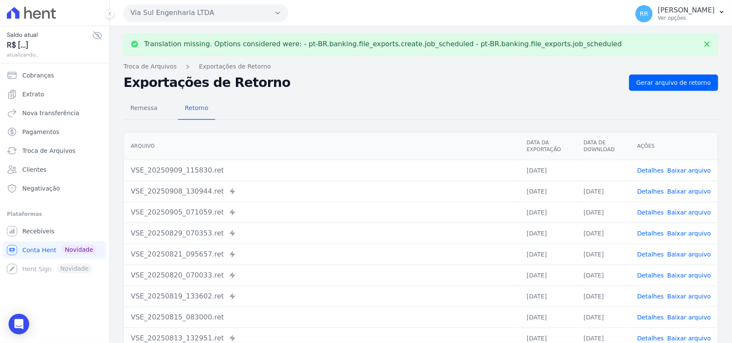
click at [683, 167] on link "Baixar arquivo" at bounding box center [689, 170] width 44 height 7
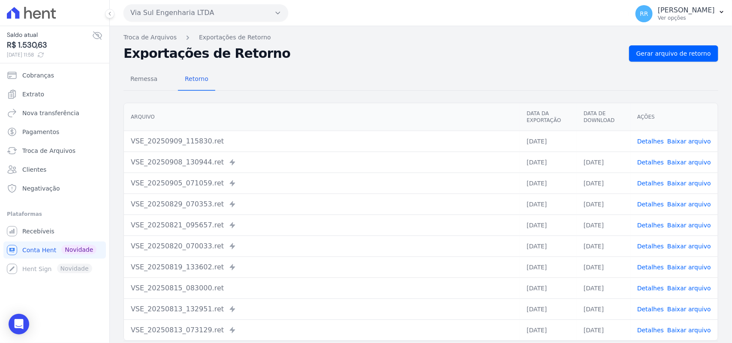
click at [416, 58] on h2 "Exportações de Retorno" at bounding box center [372, 54] width 499 height 12
click at [184, 14] on button "Via Sul Engenharia LTDA" at bounding box center [205, 12] width 165 height 17
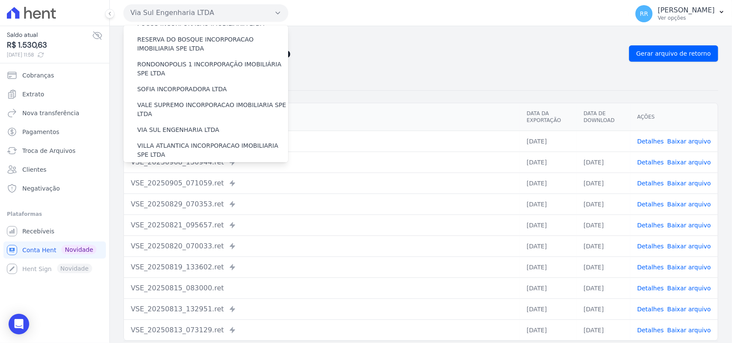
scroll to position [375, 0]
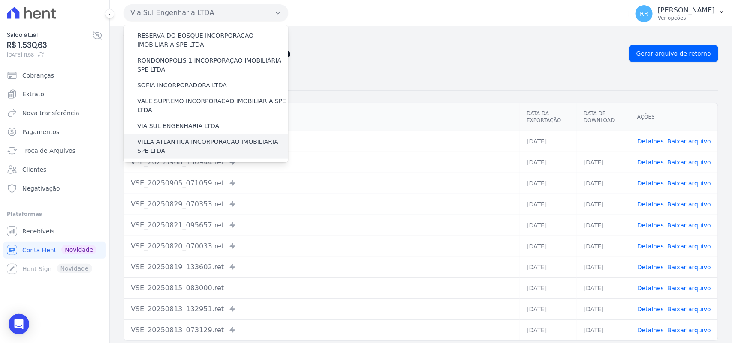
click at [178, 138] on label "VILLA ATLANTICA INCORPORACAO IMOBILIARIA SPE LTDA" at bounding box center [212, 147] width 151 height 18
click at [0, 0] on input "VILLA ATLANTICA INCORPORACAO IMOBILIARIA SPE LTDA" at bounding box center [0, 0] width 0 height 0
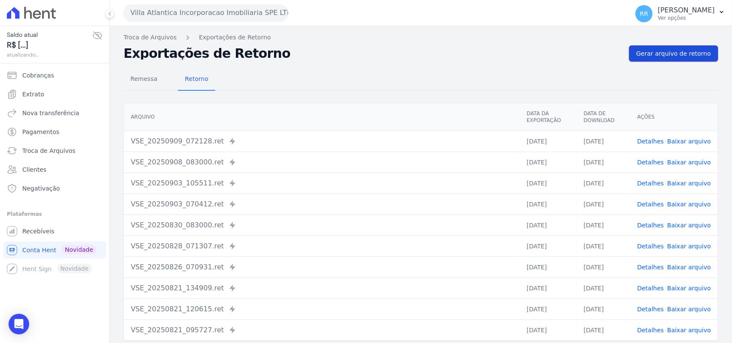
click at [683, 45] on link "Gerar arquivo de retorno" at bounding box center [673, 53] width 89 height 16
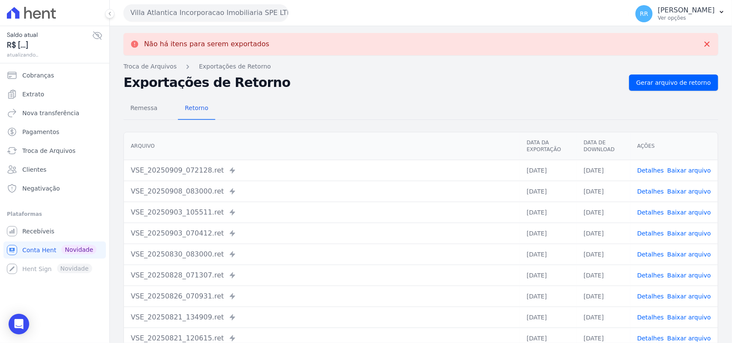
click at [177, 15] on button "Villa Atlantica Incorporacao Imobiliaria SPE LTDA" at bounding box center [205, 12] width 165 height 17
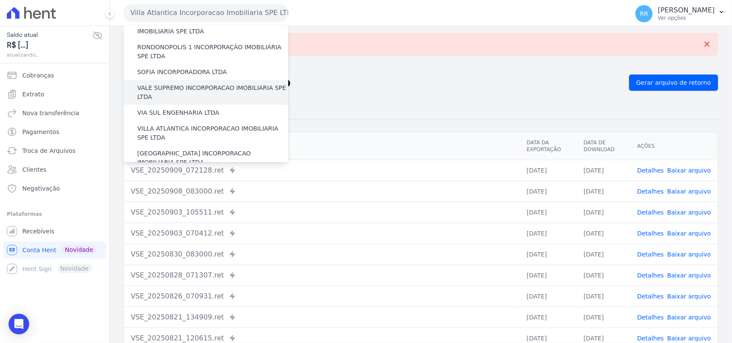
scroll to position [391, 0]
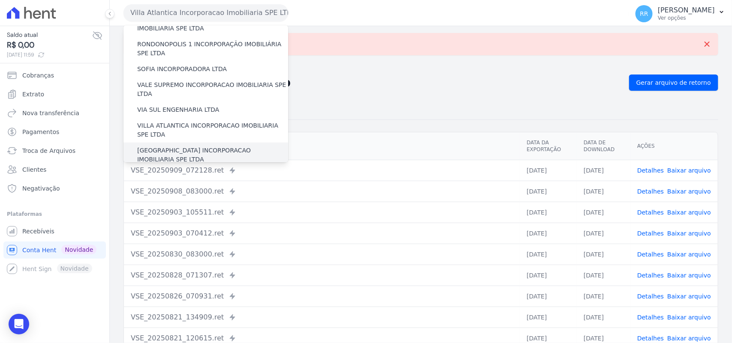
click at [180, 146] on label "[GEOGRAPHIC_DATA] INCORPORACAO IMOBILIARIA SPE LTDA" at bounding box center [212, 155] width 151 height 18
click at [0, 0] on input "[GEOGRAPHIC_DATA] INCORPORACAO IMOBILIARIA SPE LTDA" at bounding box center [0, 0] width 0 height 0
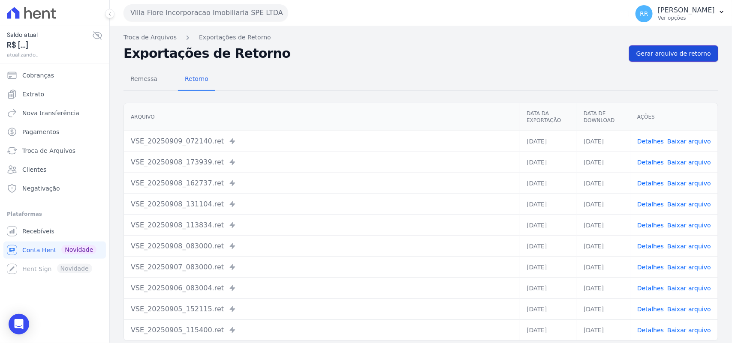
click at [662, 52] on span "Gerar arquivo de retorno" at bounding box center [673, 53] width 75 height 9
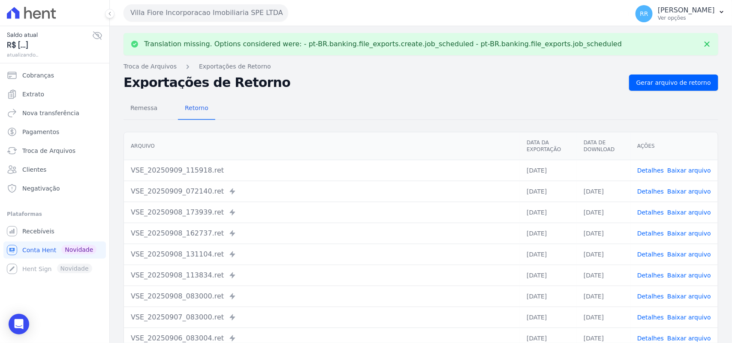
click at [695, 168] on link "Baixar arquivo" at bounding box center [689, 170] width 44 height 7
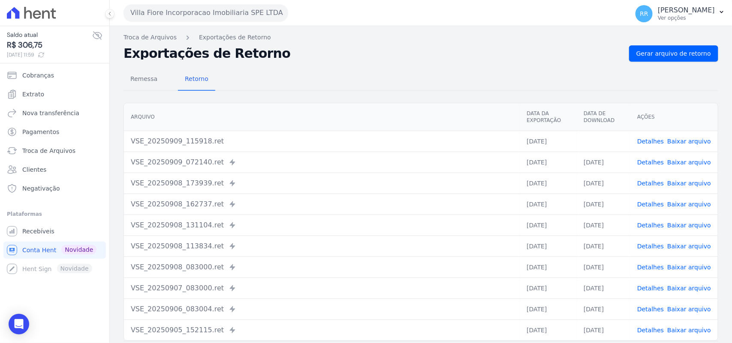
drag, startPoint x: 305, startPoint y: 91, endPoint x: 255, endPoint y: 64, distance: 56.4
click at [305, 91] on div "Remessa Retorno [GEOGRAPHIC_DATA] Data da Exportação Data de Download Ações VSE…" at bounding box center [420, 217] width 595 height 310
click at [179, 14] on button "Villa Fiore Incorporacao Imobiliaria SPE LTDA" at bounding box center [205, 12] width 165 height 17
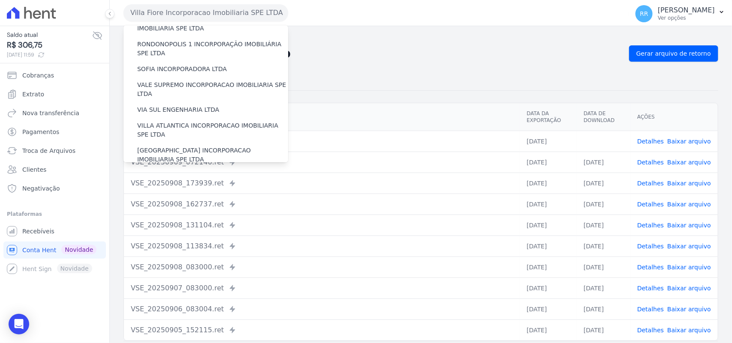
click at [169, 171] on label "VILLA TROPICAL INCORPORAÇÃO IMOBILIÁRIA SPE LTDA" at bounding box center [212, 180] width 151 height 18
click at [0, 0] on input "VILLA TROPICAL INCORPORAÇÃO IMOBILIÁRIA SPE LTDA" at bounding box center [0, 0] width 0 height 0
click at [169, 171] on label "VILLA TROPICAL INCORPORAÇÃO IMOBILIÁRIA SPE LTDA" at bounding box center [212, 180] width 151 height 18
click at [0, 0] on input "VILLA TROPICAL INCORPORAÇÃO IMOBILIÁRIA SPE LTDA" at bounding box center [0, 0] width 0 height 0
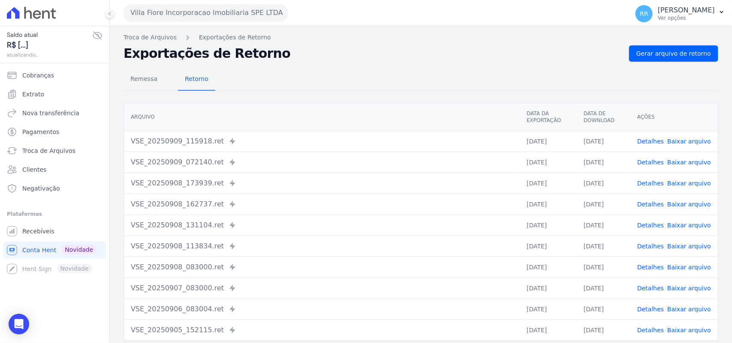
click at [202, 17] on button "Villa Fiore Incorporacao Imobiliaria SPE LTDA" at bounding box center [205, 12] width 165 height 17
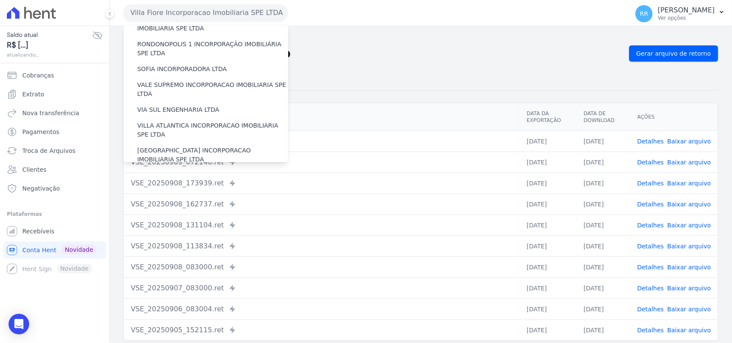
click at [179, 171] on label "VILLA TROPICAL INCORPORAÇÃO IMOBILIÁRIA SPE LTDA" at bounding box center [212, 180] width 151 height 18
click at [0, 0] on input "VILLA TROPICAL INCORPORAÇÃO IMOBILIÁRIA SPE LTDA" at bounding box center [0, 0] width 0 height 0
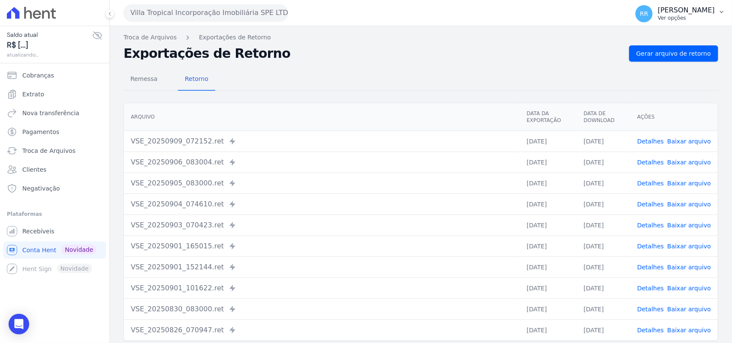
click at [683, 21] on div "RR [PERSON_NAME] Ver opções" at bounding box center [674, 13] width 79 height 17
click at [655, 54] on span "Gerar arquivo de retorno" at bounding box center [673, 53] width 75 height 9
